Goal: Register for event/course

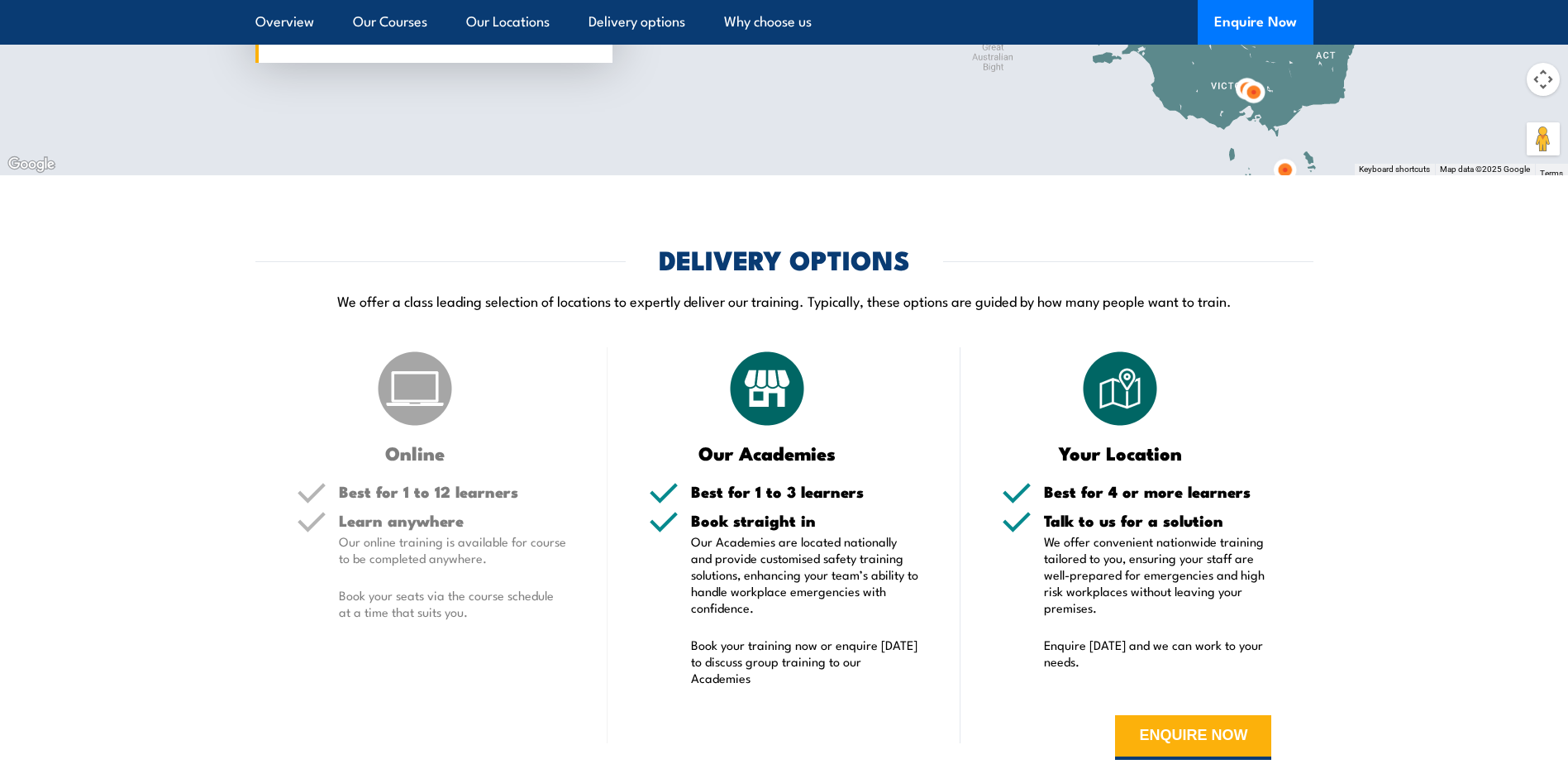
scroll to position [2893, 0]
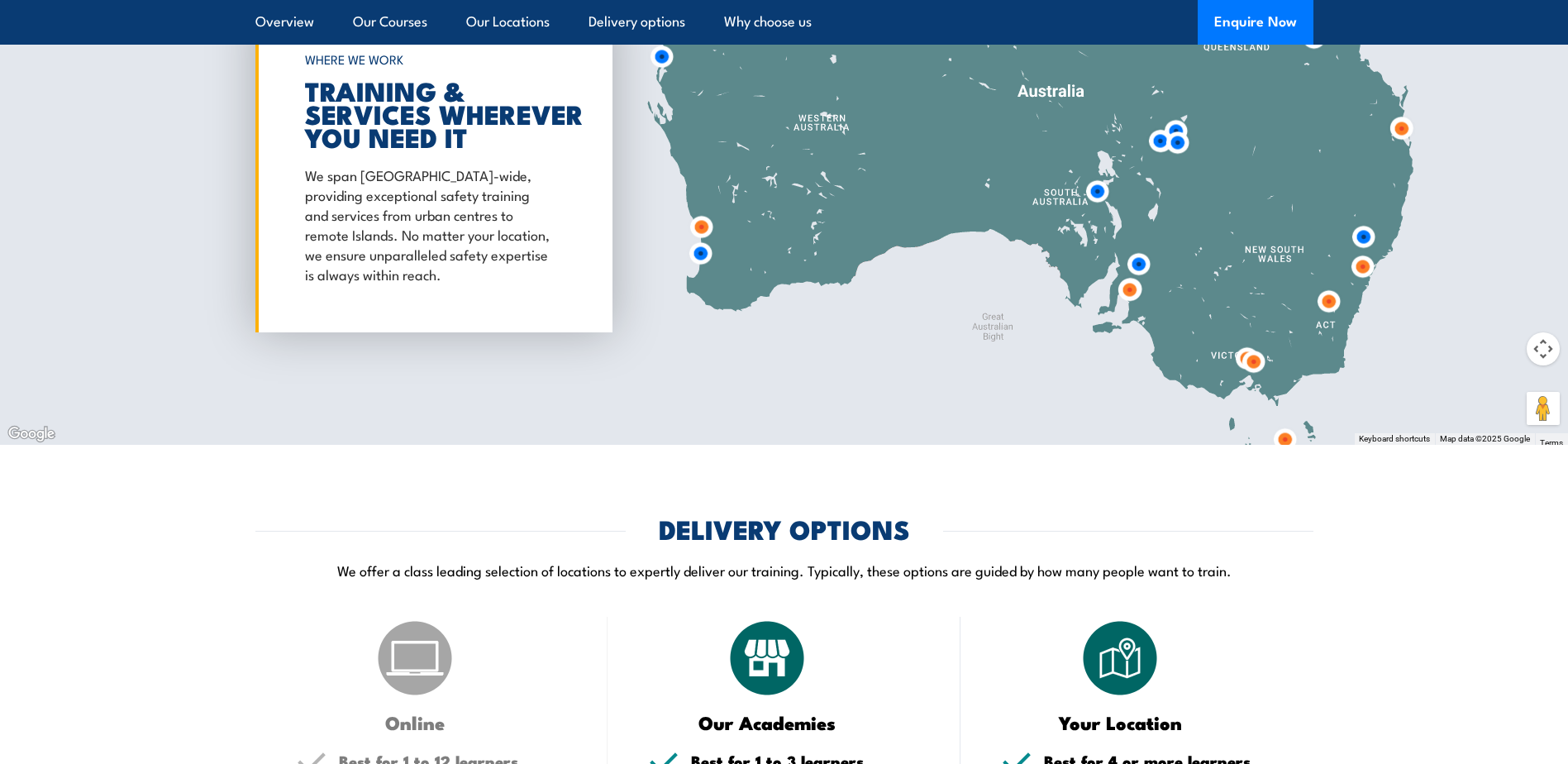
click at [1127, 275] on img at bounding box center [1129, 290] width 31 height 31
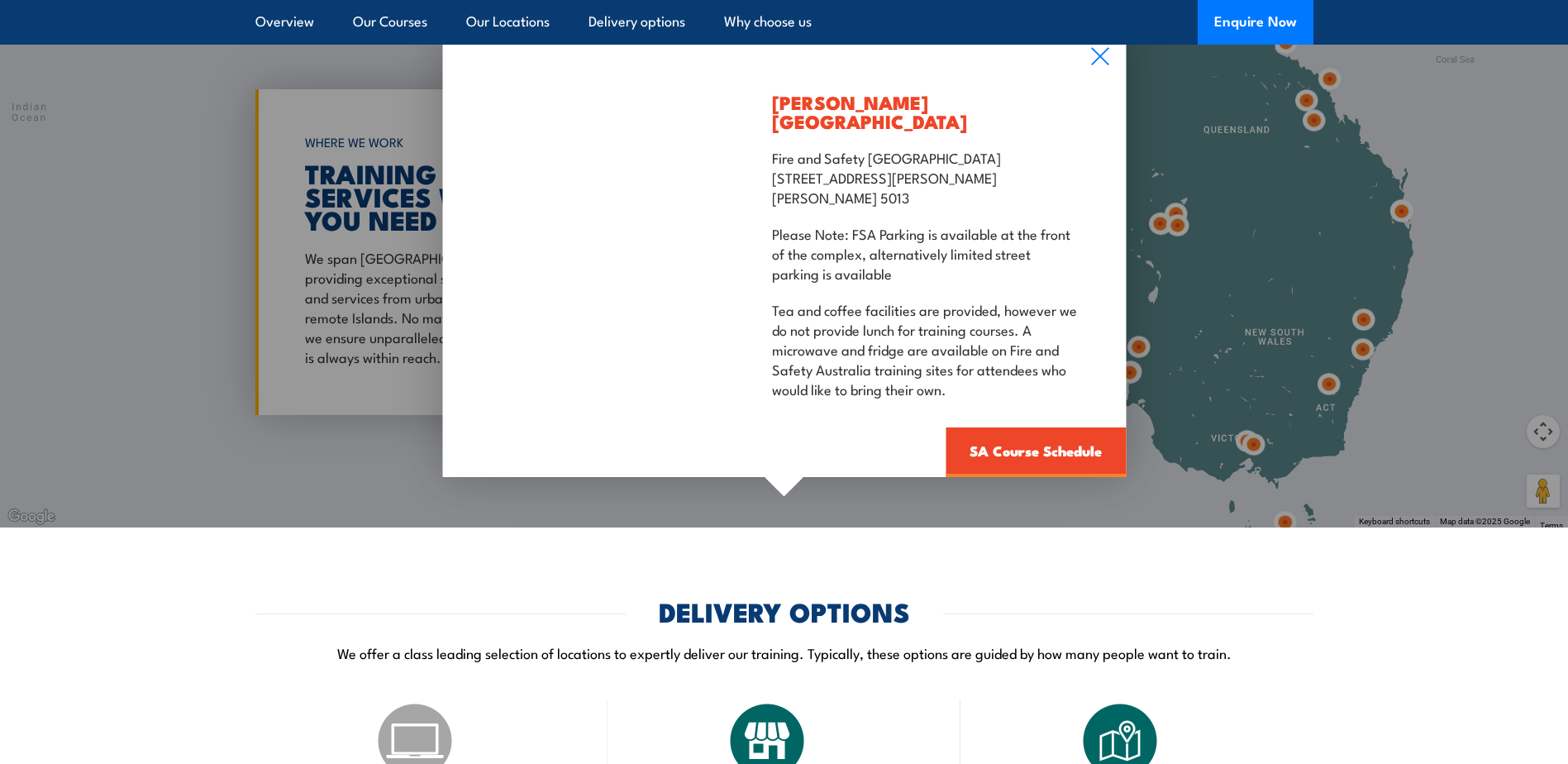
scroll to position [2728, 0]
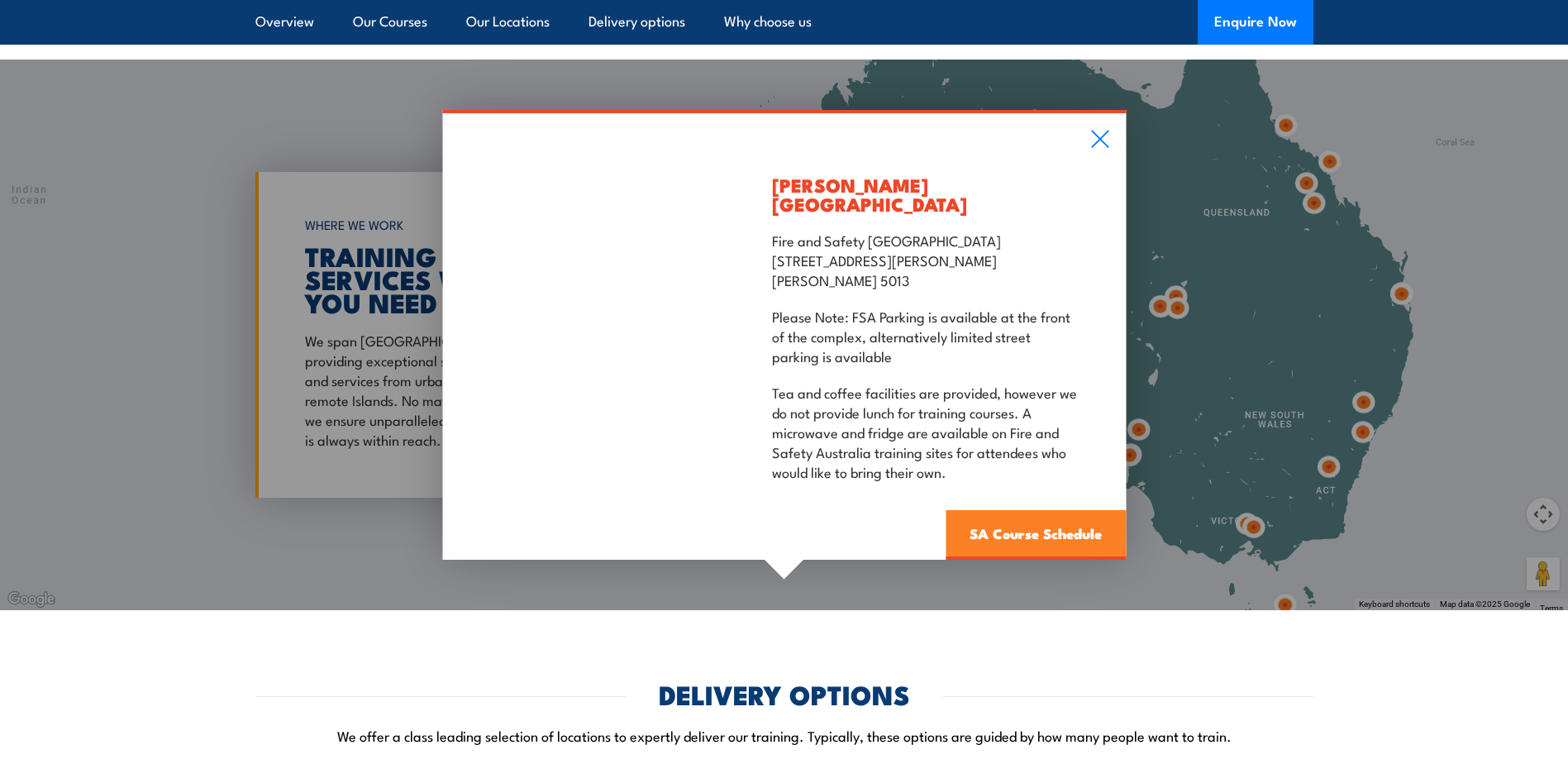
click at [971, 510] on link "SA Course Schedule" at bounding box center [1035, 534] width 180 height 49
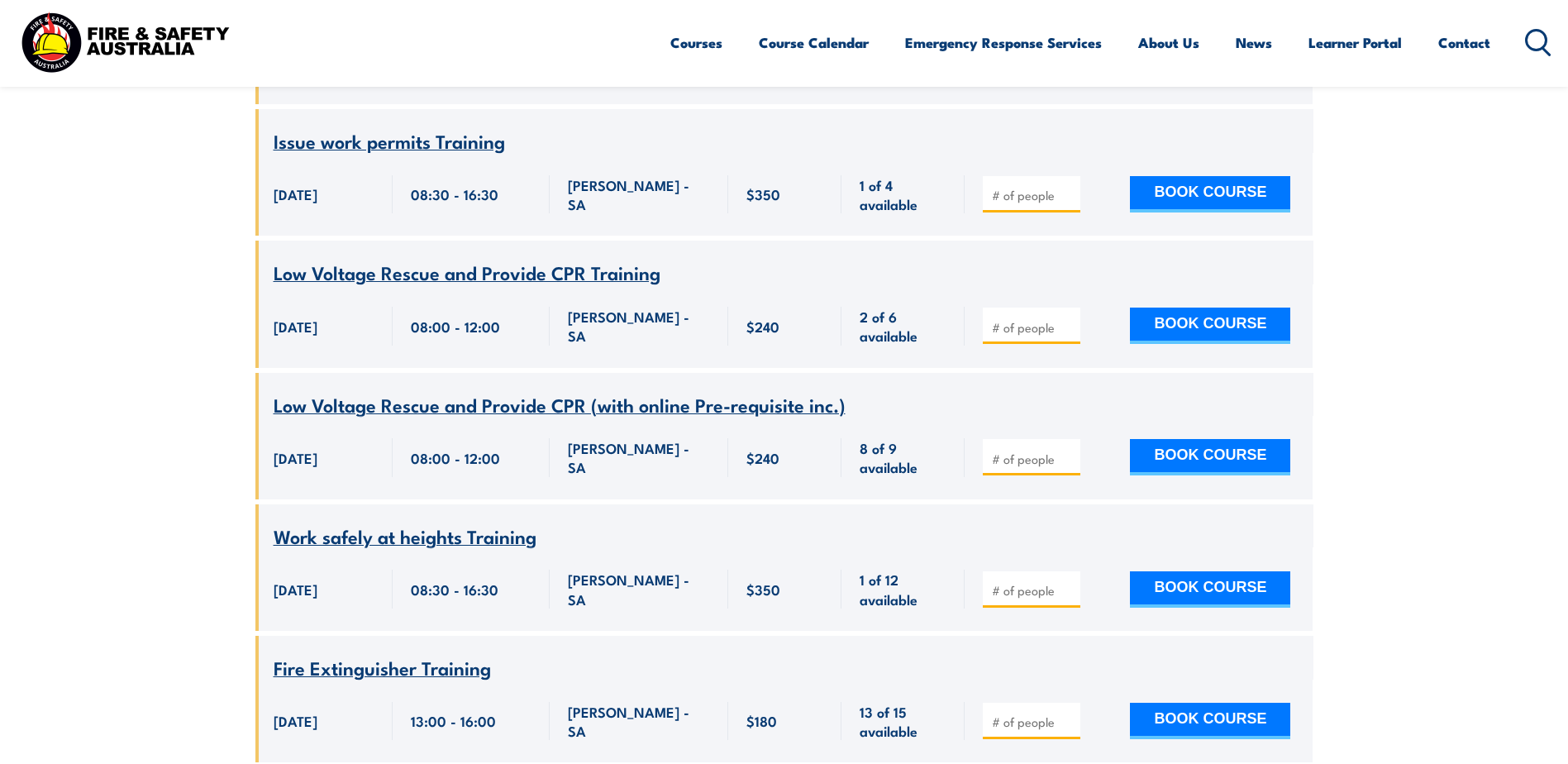
scroll to position [2281, 0]
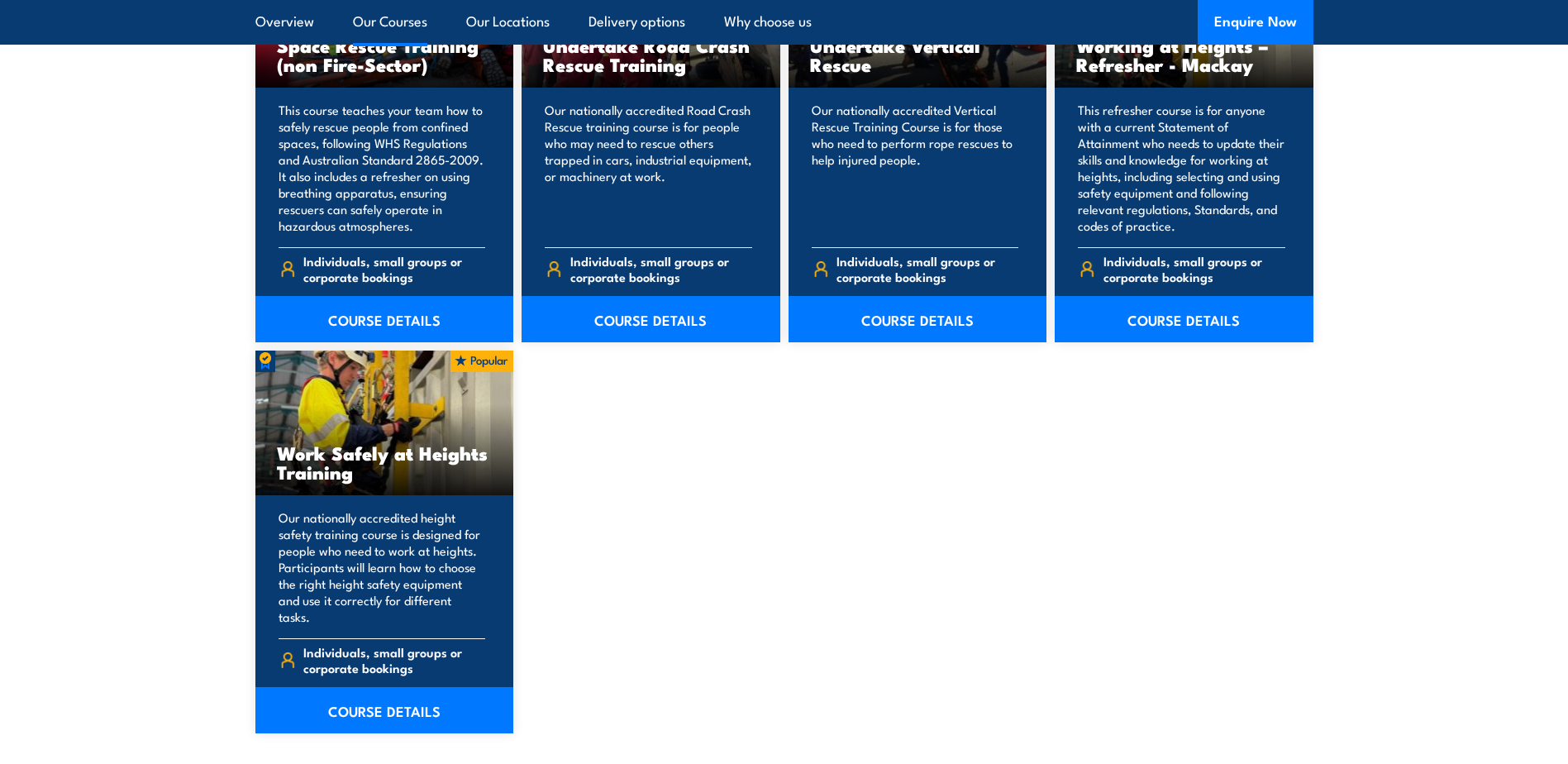
scroll to position [1984, 0]
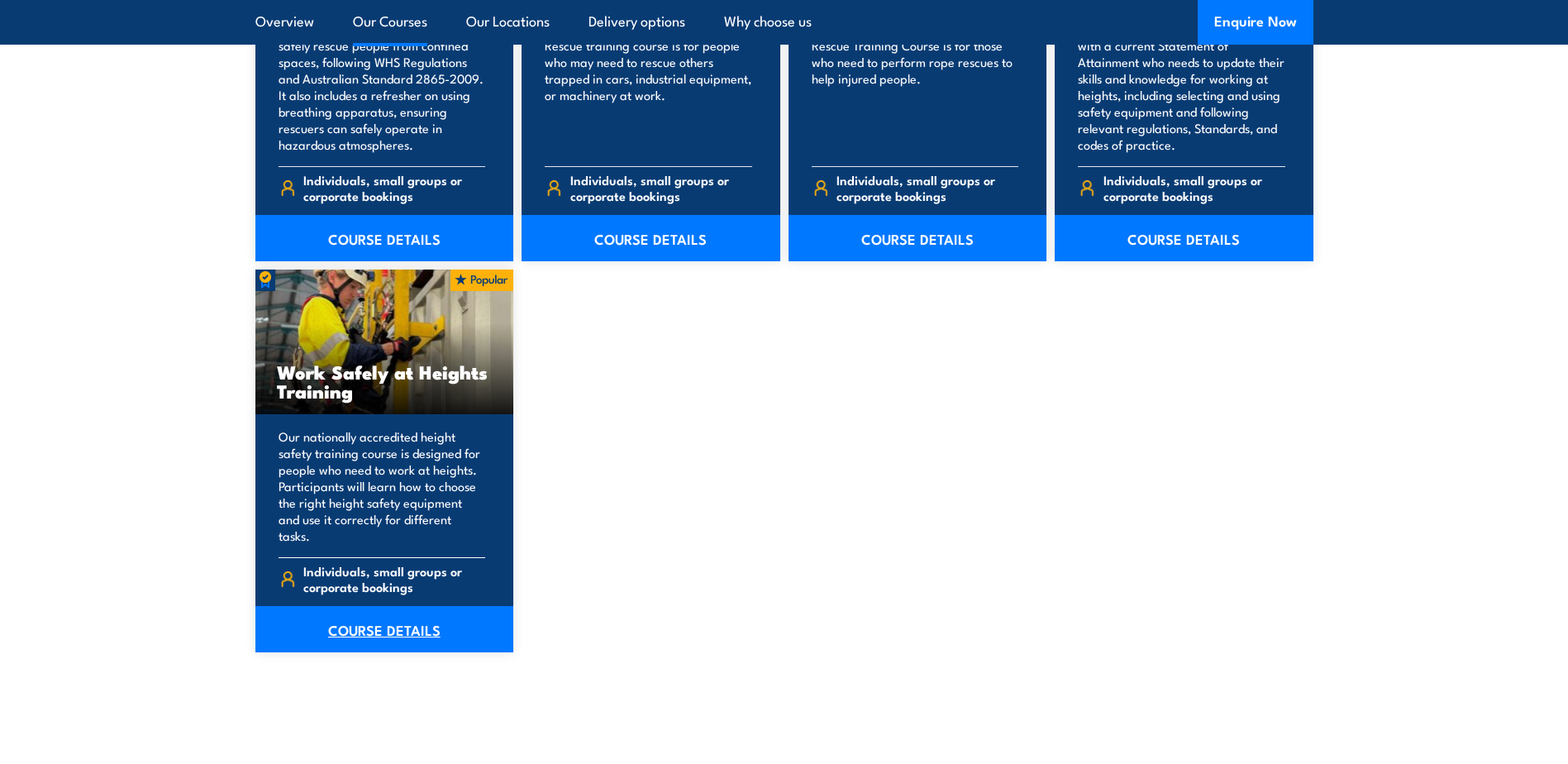
click at [408, 622] on link "COURSE DETAILS" at bounding box center [385, 628] width 259 height 47
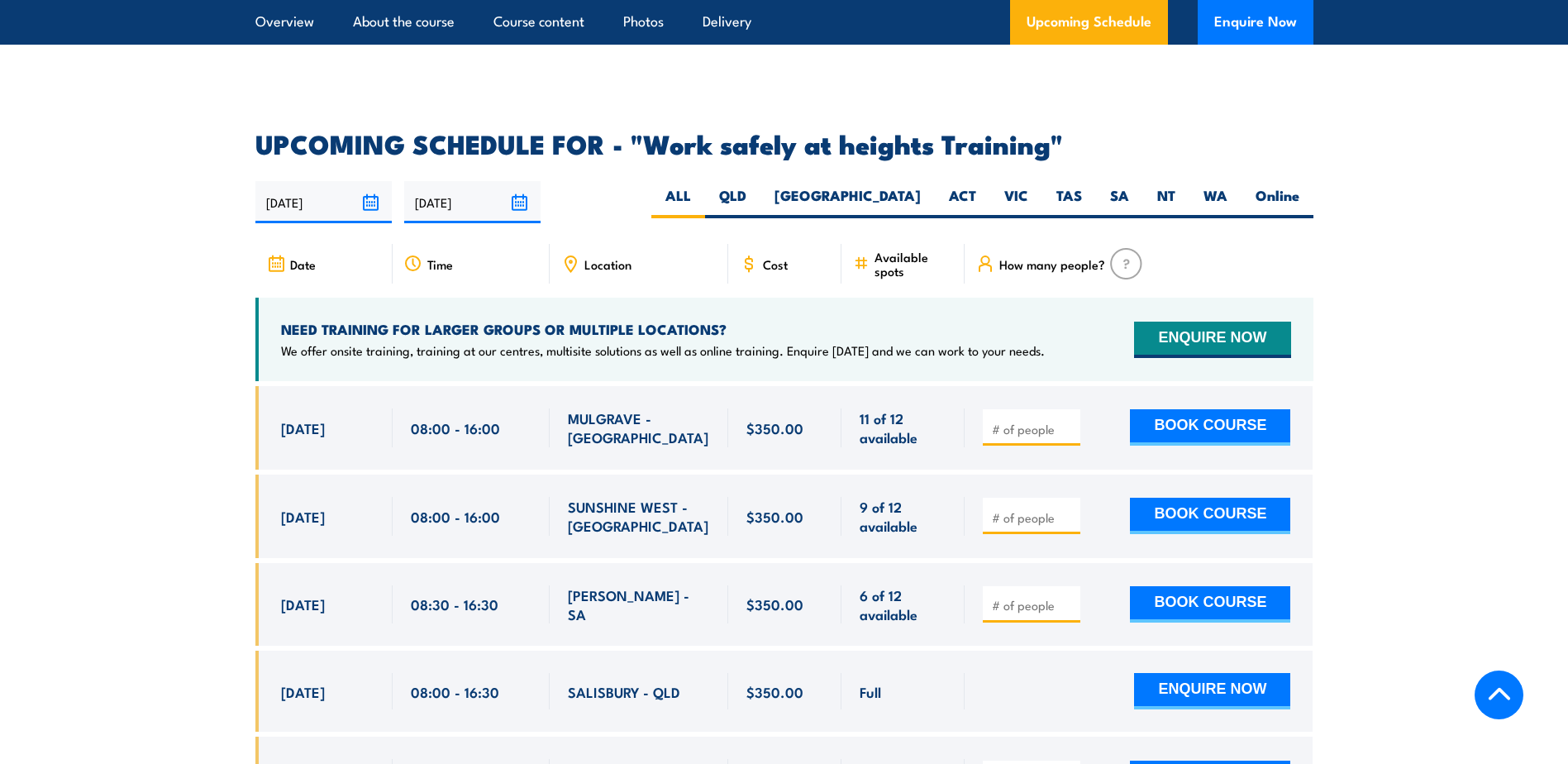
scroll to position [2562, 0]
